Goal: Task Accomplishment & Management: Manage account settings

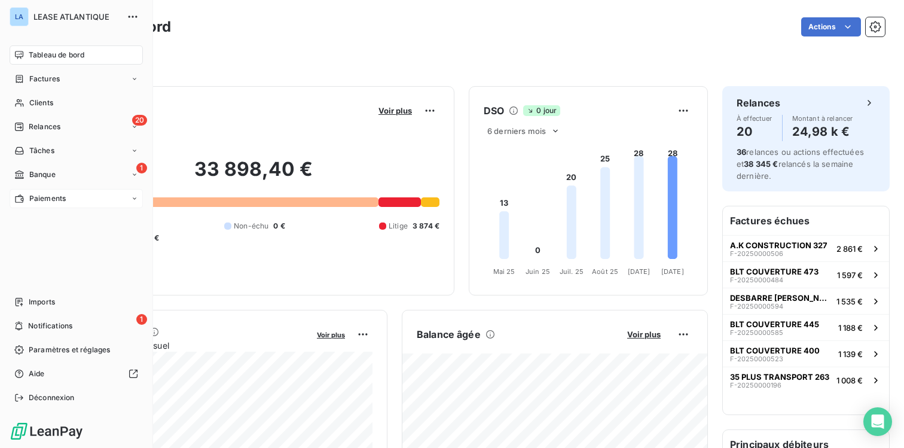
click at [38, 202] on span "Paiements" at bounding box center [47, 198] width 36 height 11
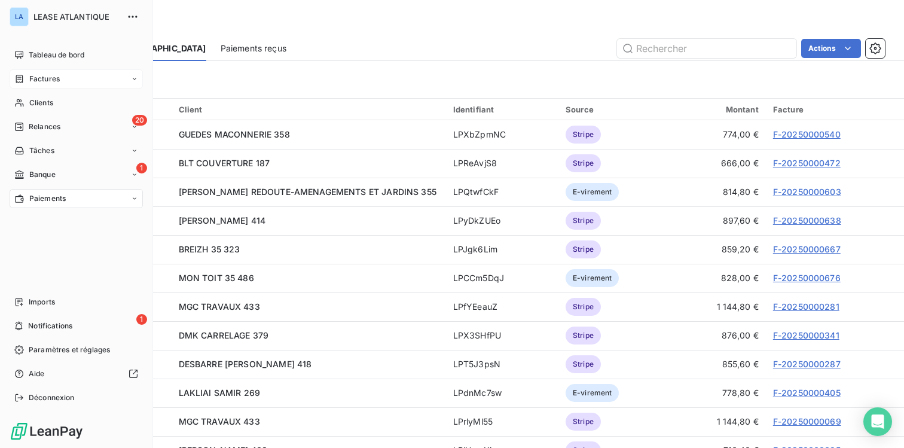
click at [45, 79] on span "Factures" at bounding box center [44, 79] width 31 height 11
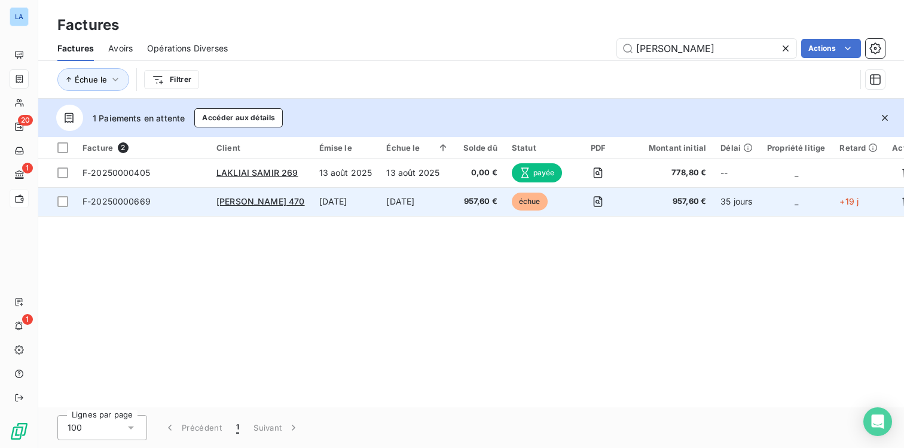
type input "[PERSON_NAME]"
click at [120, 202] on span "F-20250000669" at bounding box center [117, 201] width 68 height 10
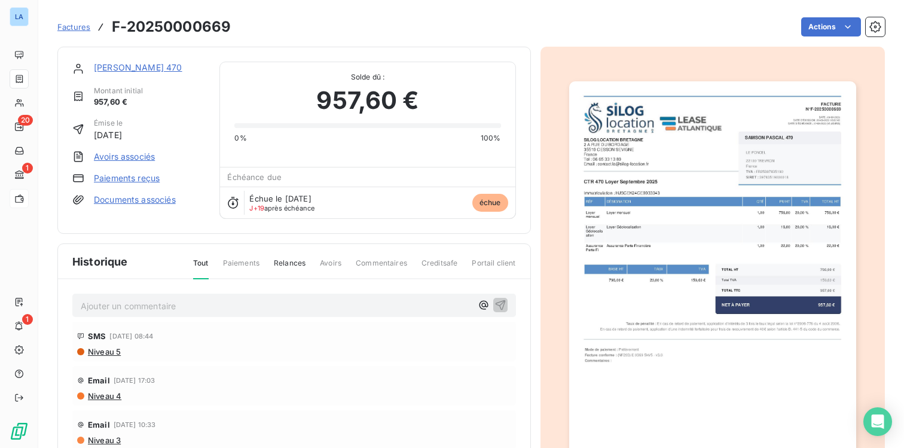
click at [126, 182] on link "Paiements reçus" at bounding box center [127, 178] width 66 height 12
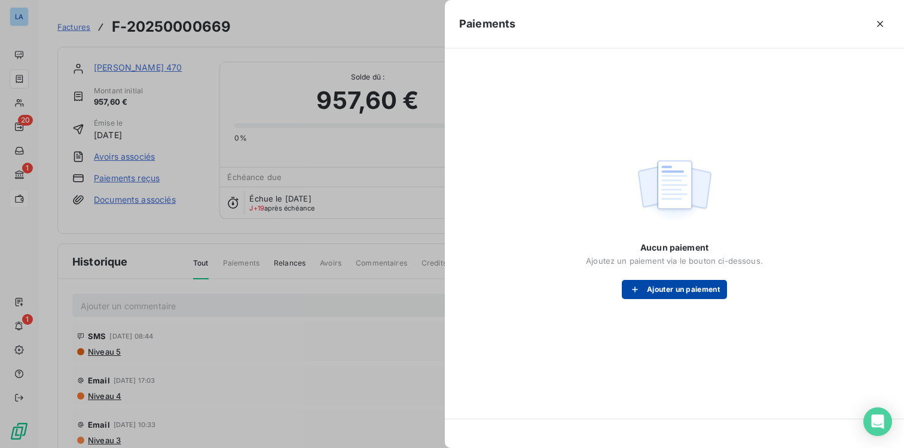
click at [668, 287] on button "Ajouter un paiement" at bounding box center [674, 289] width 105 height 19
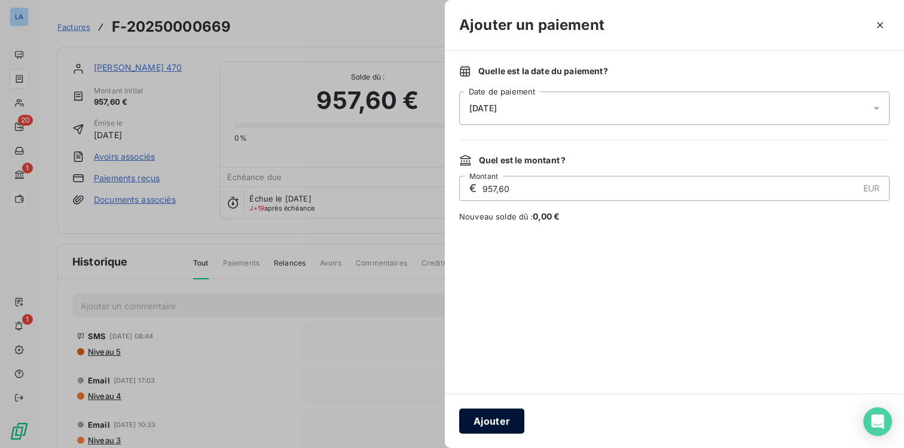
click at [490, 420] on button "Ajouter" at bounding box center [491, 420] width 65 height 25
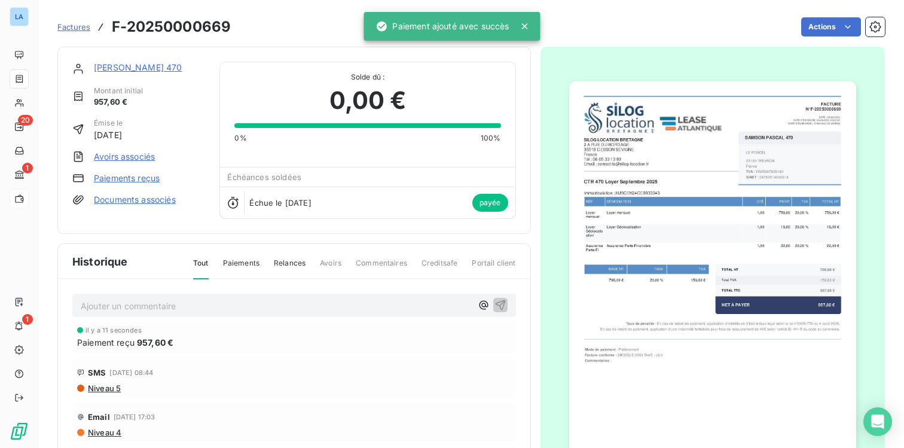
click at [148, 301] on p "Ajouter un commentaire ﻿" at bounding box center [276, 305] width 391 height 15
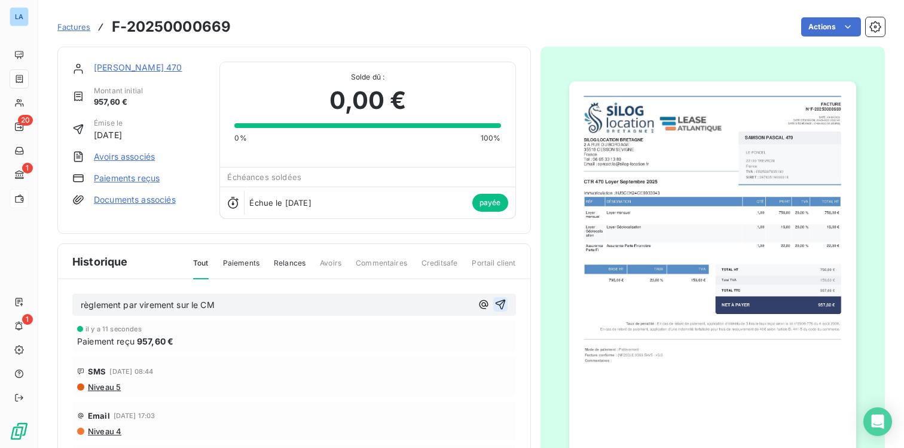
click at [502, 306] on icon "button" at bounding box center [501, 304] width 12 height 12
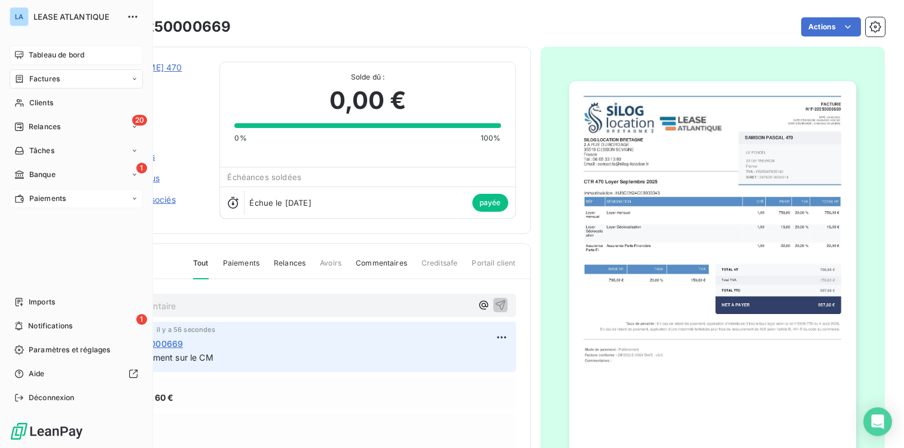
click at [39, 54] on span "Tableau de bord" at bounding box center [57, 55] width 56 height 11
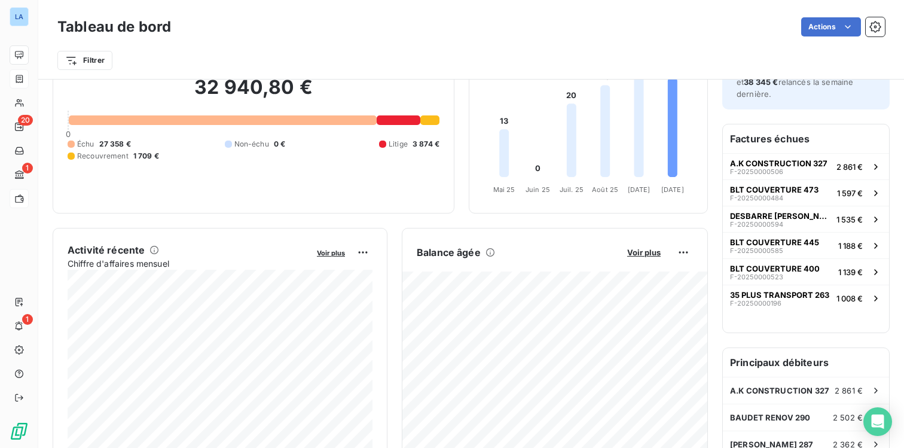
scroll to position [86, 0]
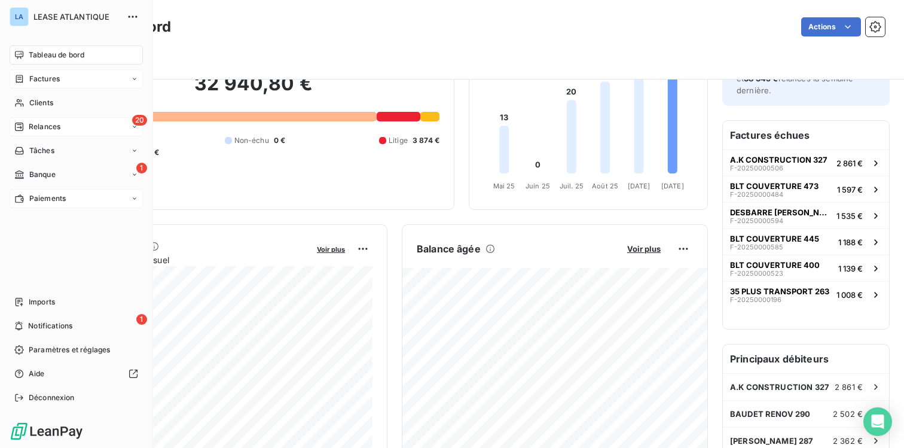
click at [41, 124] on span "Relances" at bounding box center [45, 126] width 32 height 11
